Goal: Task Accomplishment & Management: Manage account settings

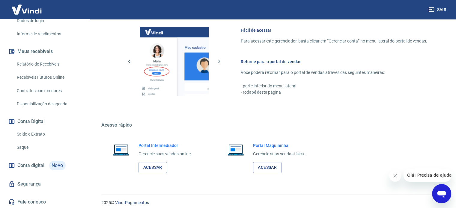
scroll to position [265, 0]
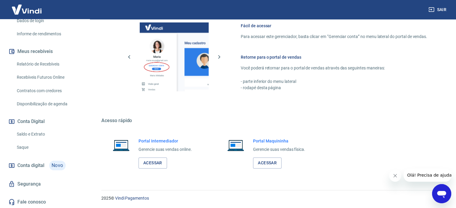
click at [44, 134] on link "Saldo e Extrato" at bounding box center [48, 134] width 68 height 12
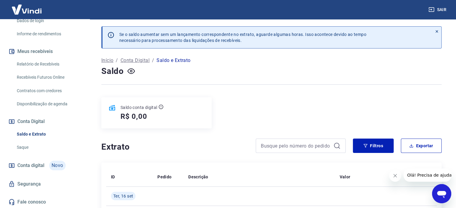
click at [40, 165] on span "Conta digital" at bounding box center [30, 166] width 27 height 8
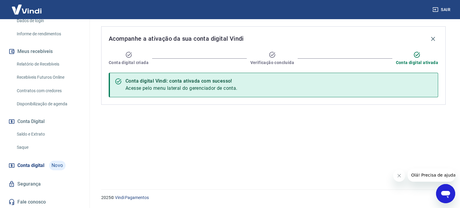
click at [21, 138] on link "Saldo e Extrato" at bounding box center [48, 134] width 68 height 12
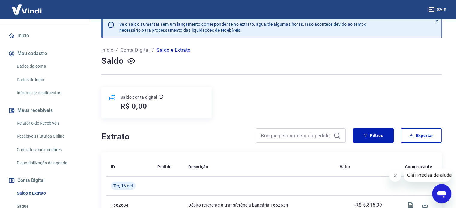
scroll to position [52, 0]
click at [39, 123] on link "Relatório de Recebíveis" at bounding box center [48, 124] width 68 height 12
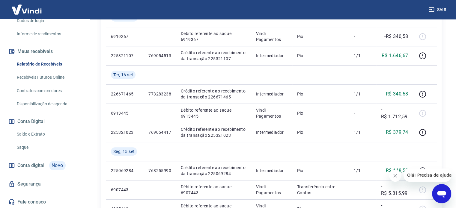
scroll to position [150, 0]
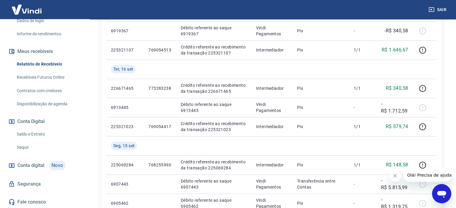
click at [23, 167] on span "Conta digital" at bounding box center [30, 166] width 27 height 8
